Goal: Use online tool/utility: Utilize a website feature to perform a specific function

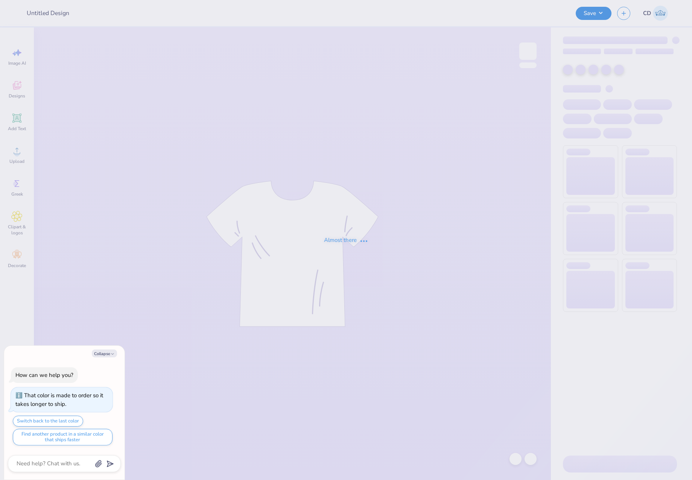
type textarea "x"
type input "mockneck"
type textarea "x"
type input "12"
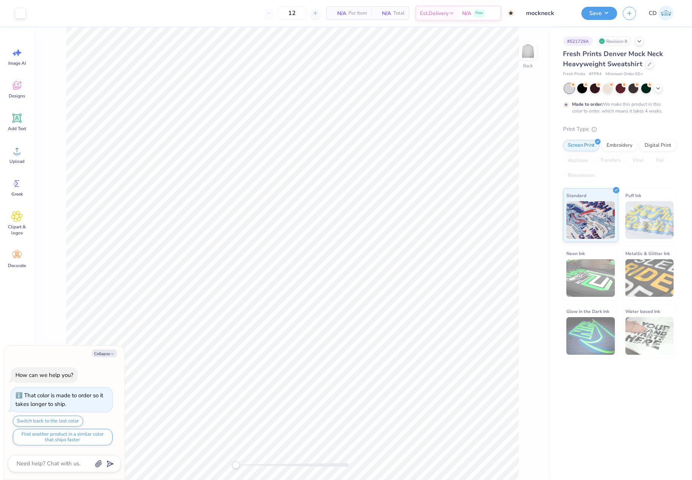
type textarea "x"
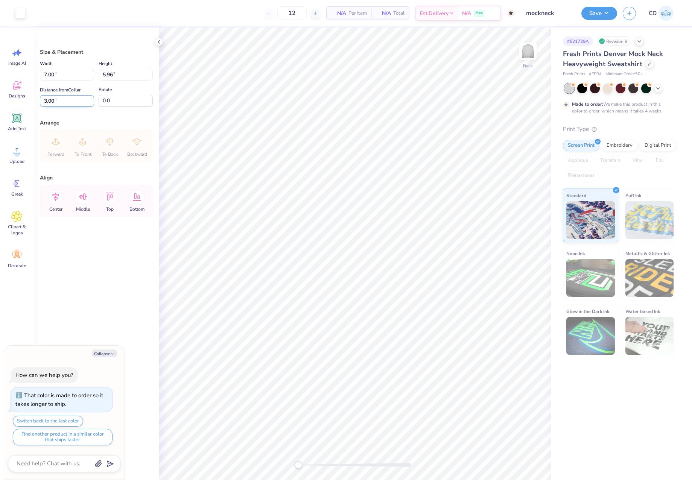
drag, startPoint x: 68, startPoint y: 98, endPoint x: 44, endPoint y: 97, distance: 23.8
click at [44, 97] on input "3.00" at bounding box center [67, 101] width 54 height 12
type input "1.5"
type textarea "x"
drag, startPoint x: 59, startPoint y: 102, endPoint x: 33, endPoint y: 101, distance: 26.0
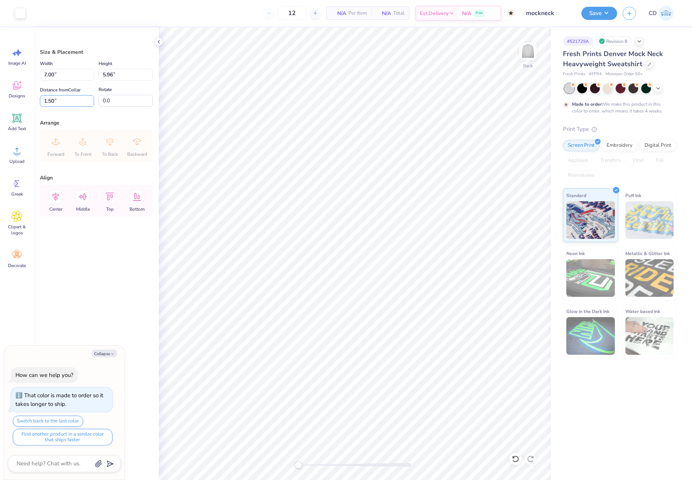
click at [33, 101] on div "Art colors 12 N/A Per Item N/A Total Est. Delivery N/A Free Design Title mockne…" at bounding box center [346, 240] width 692 height 480
type input "1"
type textarea "x"
type input "1.00"
click at [56, 199] on icon at bounding box center [55, 197] width 7 height 9
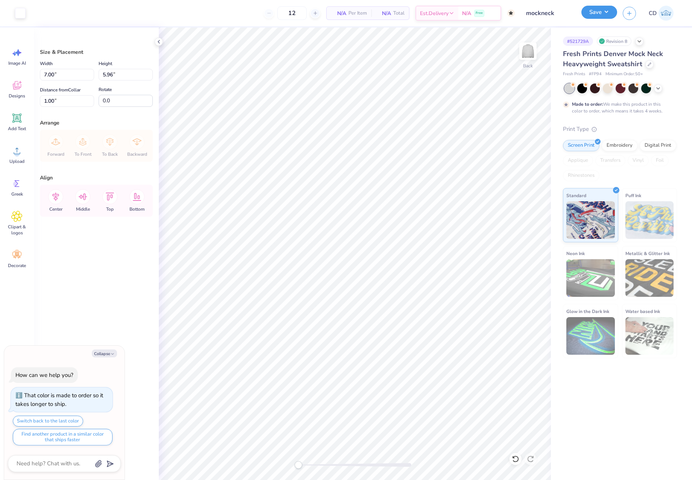
click at [604, 14] on button "Save" at bounding box center [600, 12] width 36 height 13
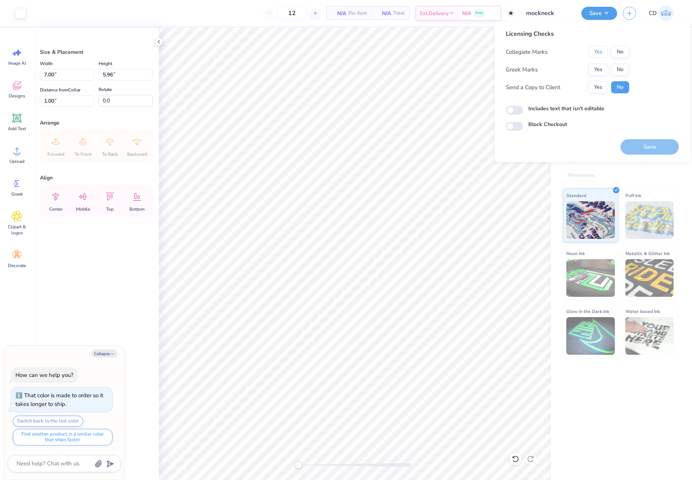
drag, startPoint x: 597, startPoint y: 48, endPoint x: 614, endPoint y: 63, distance: 23.2
click at [597, 48] on button "Yes" at bounding box center [599, 52] width 20 height 12
click at [616, 64] on button "No" at bounding box center [620, 70] width 18 height 12
type textarea "x"
click at [515, 113] on input "Includes text that isn't editable" at bounding box center [514, 110] width 17 height 9
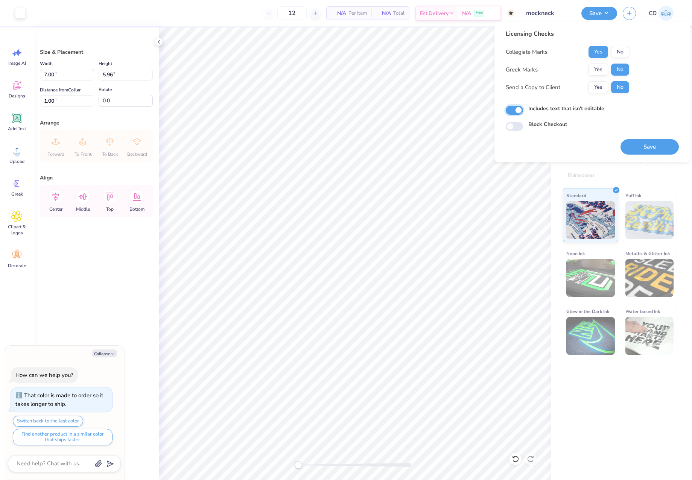
checkbox input "true"
type textarea "x"
click at [518, 112] on input "Includes text that isn't editable" at bounding box center [514, 110] width 17 height 9
checkbox input "false"
click at [656, 151] on button "Save" at bounding box center [650, 146] width 58 height 15
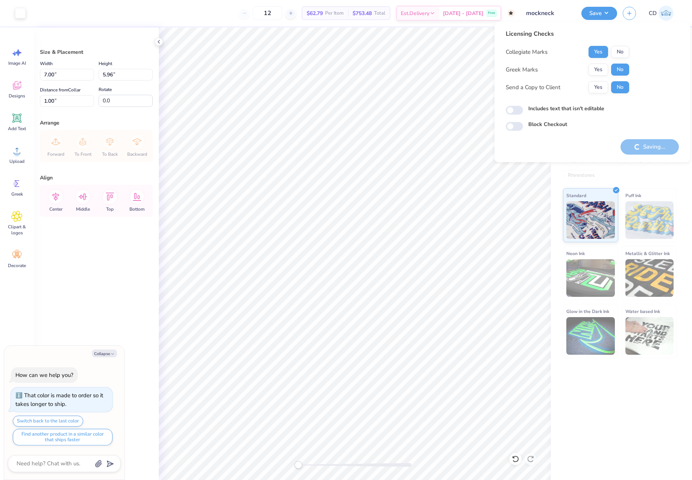
type textarea "x"
